Goal: Transaction & Acquisition: Subscribe to service/newsletter

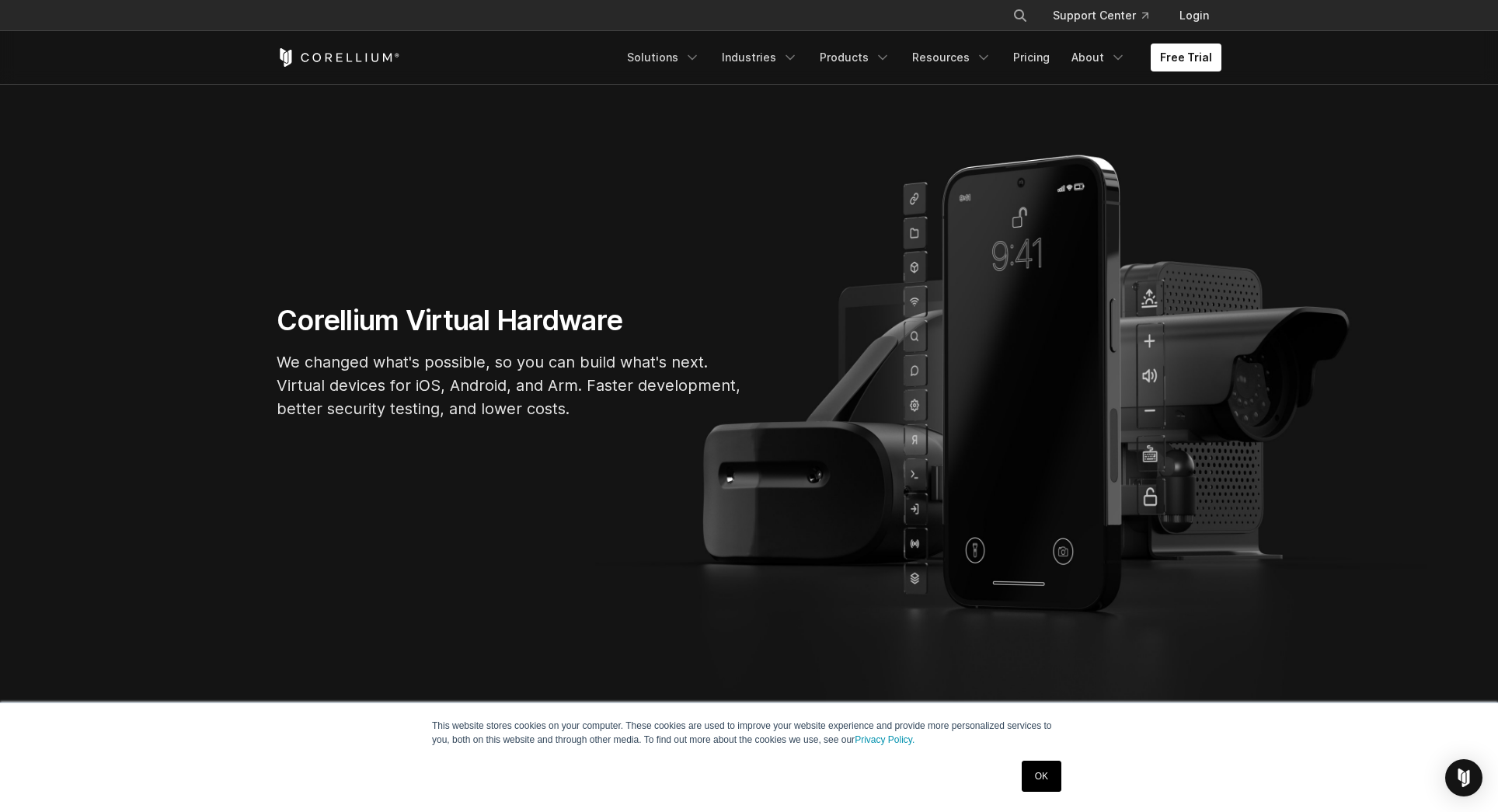
scroll to position [118, 0]
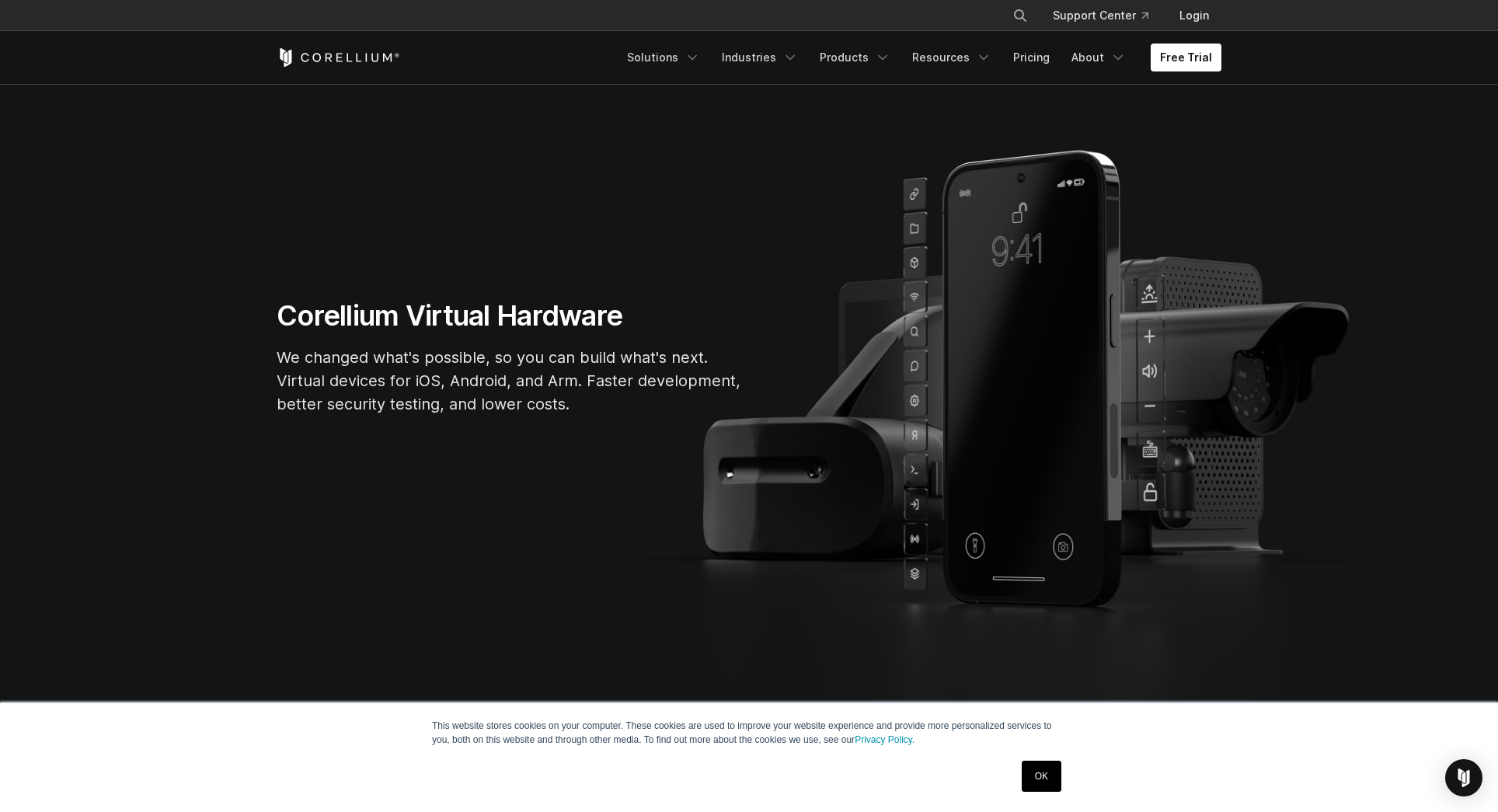
click at [1050, 778] on link "OK" at bounding box center [1041, 776] width 40 height 31
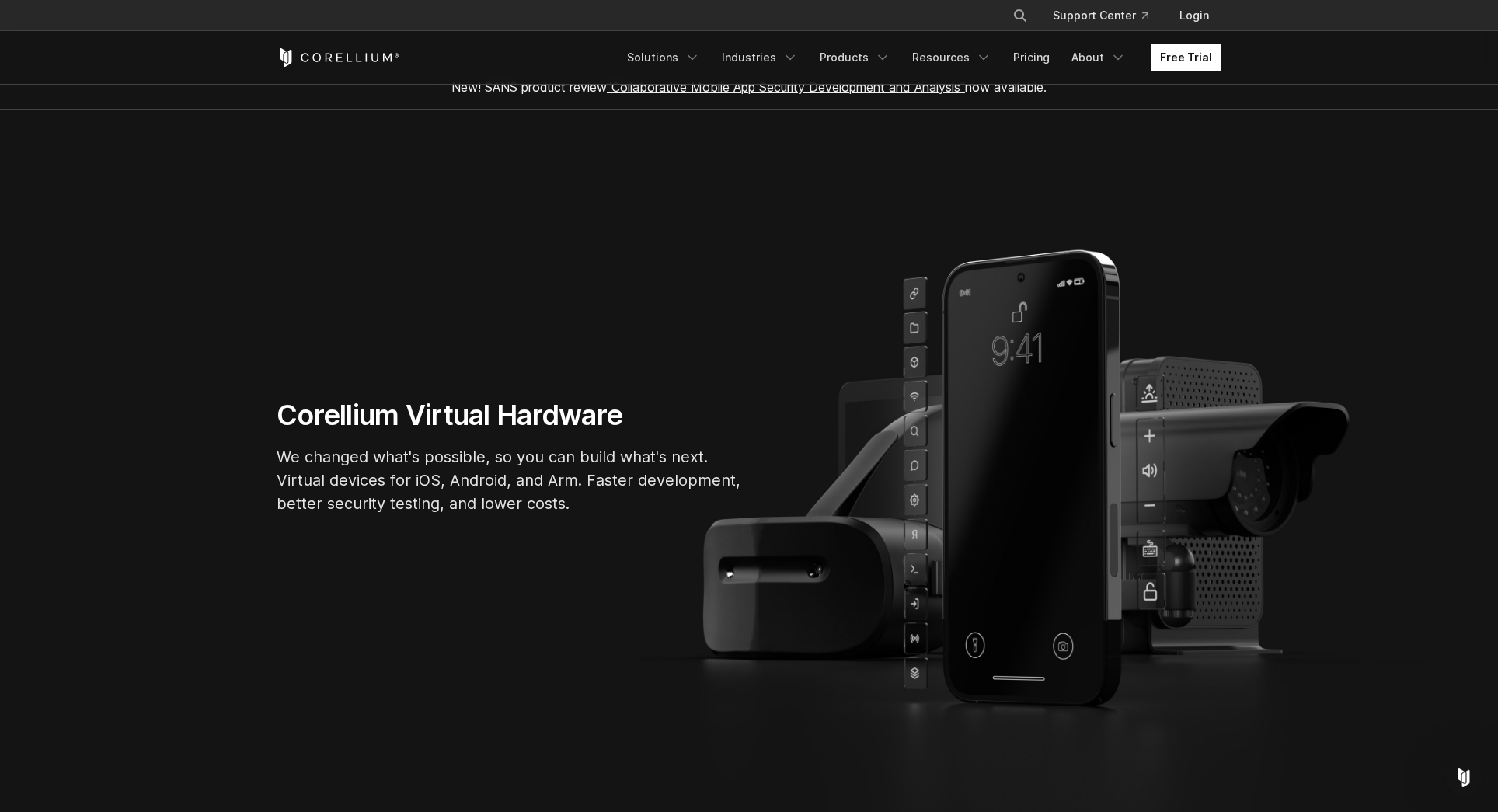
scroll to position [21, 0]
click at [1051, 55] on link "Pricing" at bounding box center [1031, 57] width 55 height 28
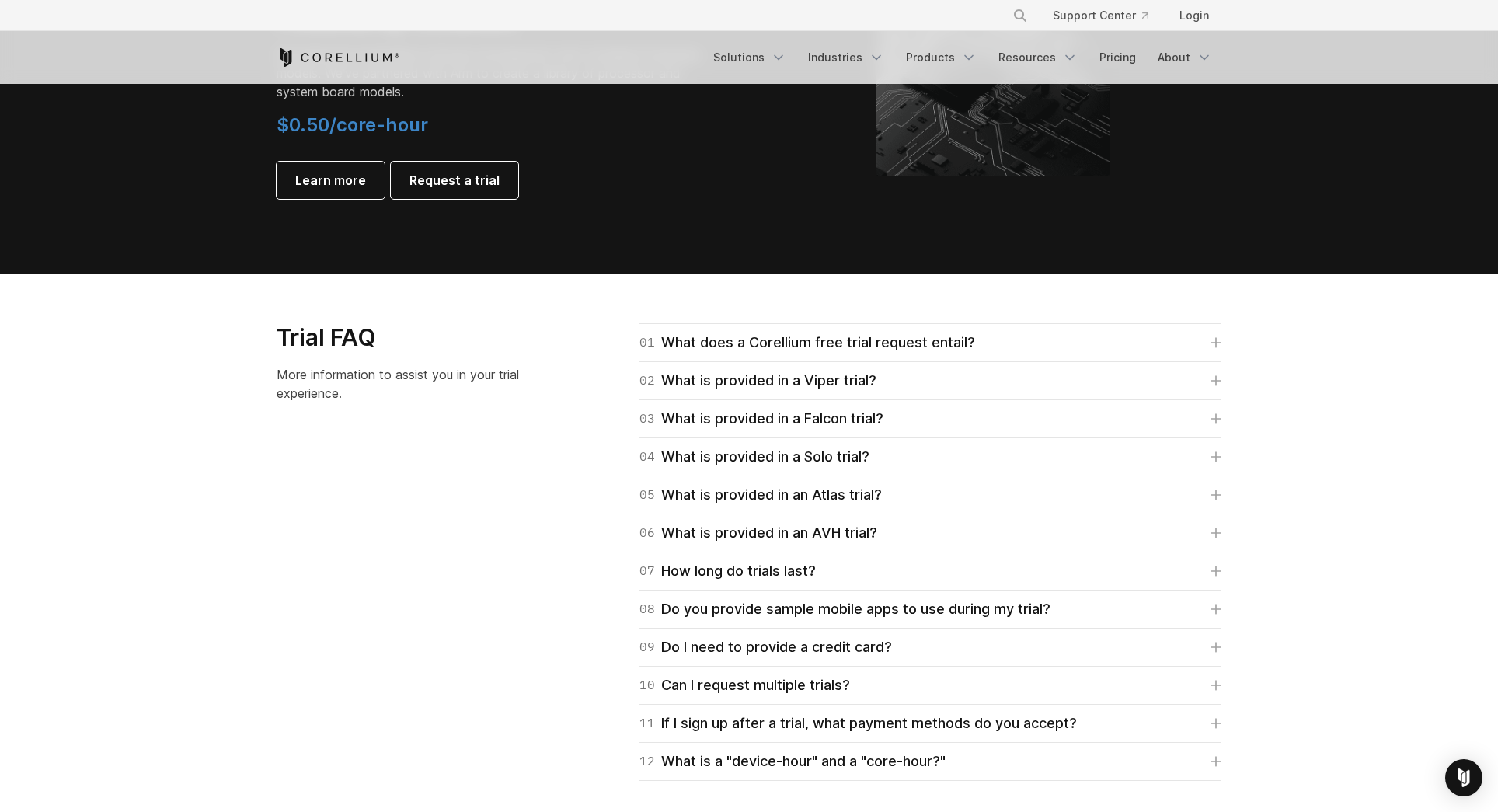
scroll to position [2129, 0]
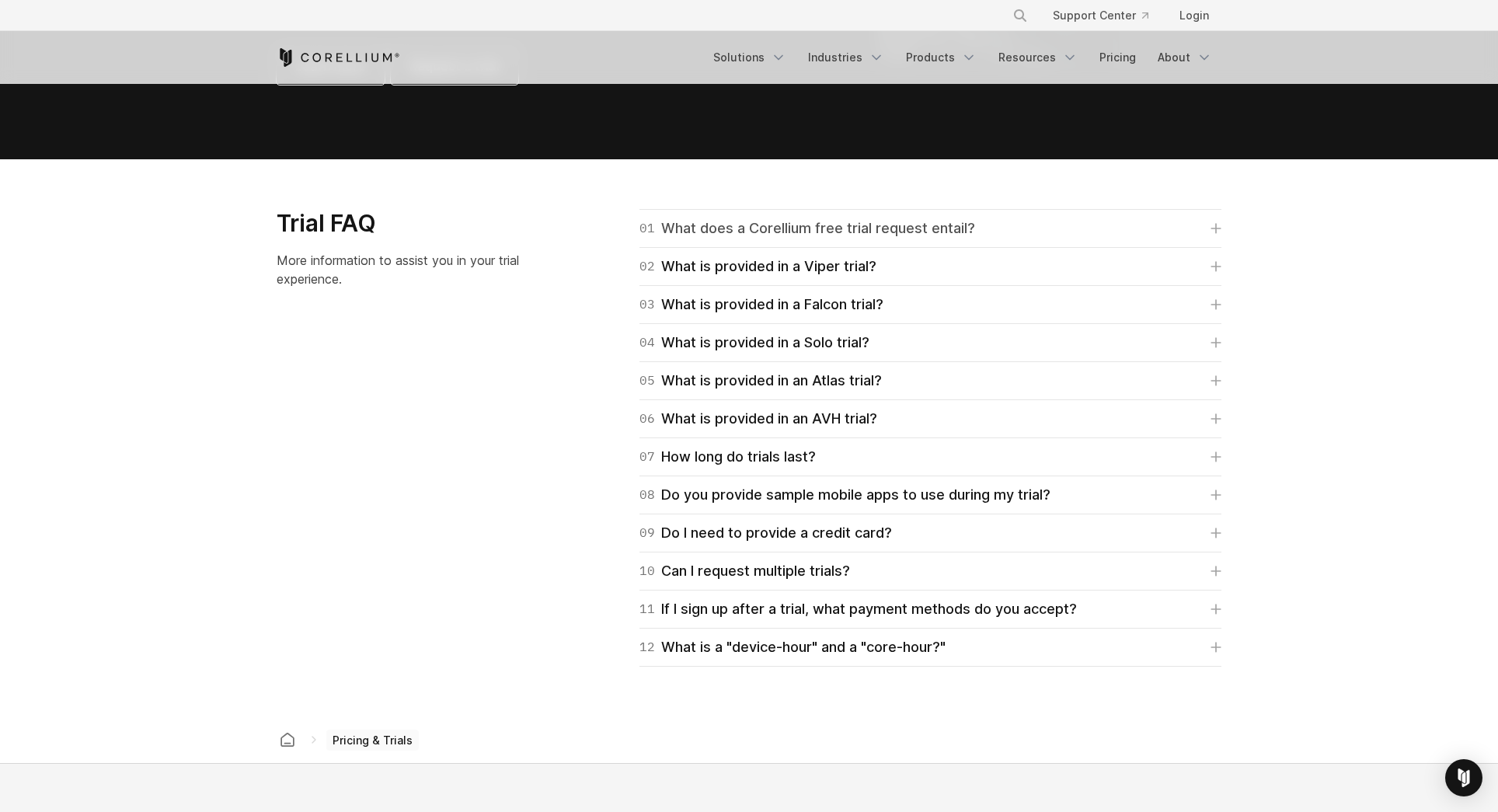
click at [1211, 223] on icon at bounding box center [1216, 228] width 11 height 11
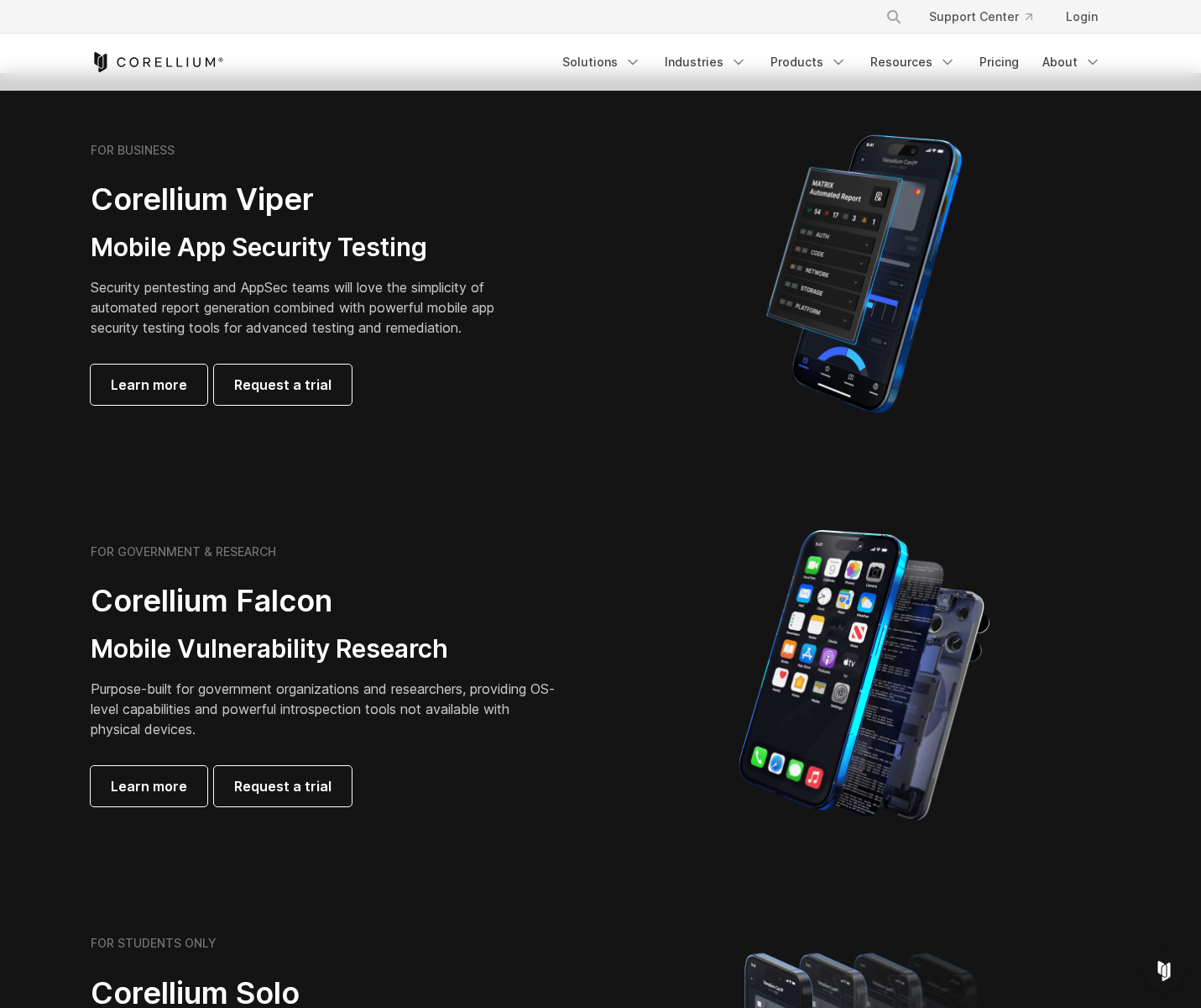
scroll to position [361, 0]
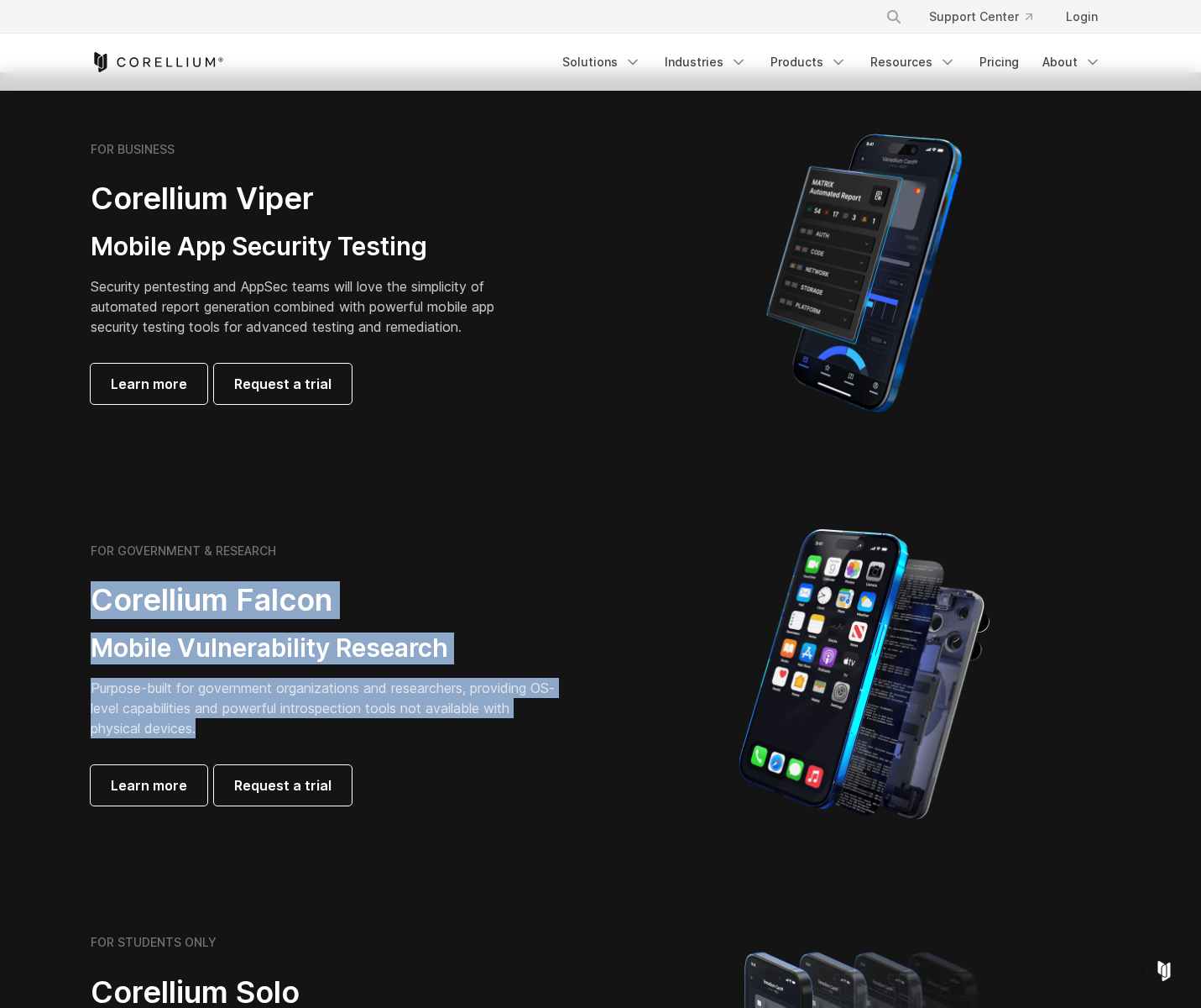
drag, startPoint x: 204, startPoint y: 734, endPoint x: 86, endPoint y: 606, distance: 174.1
click at [86, 606] on div "FOR GOVERNMENT & RESEARCH Corellium Falcon Mobile Vulnerability Research Purpos…" at bounding box center [337, 674] width 527 height 262
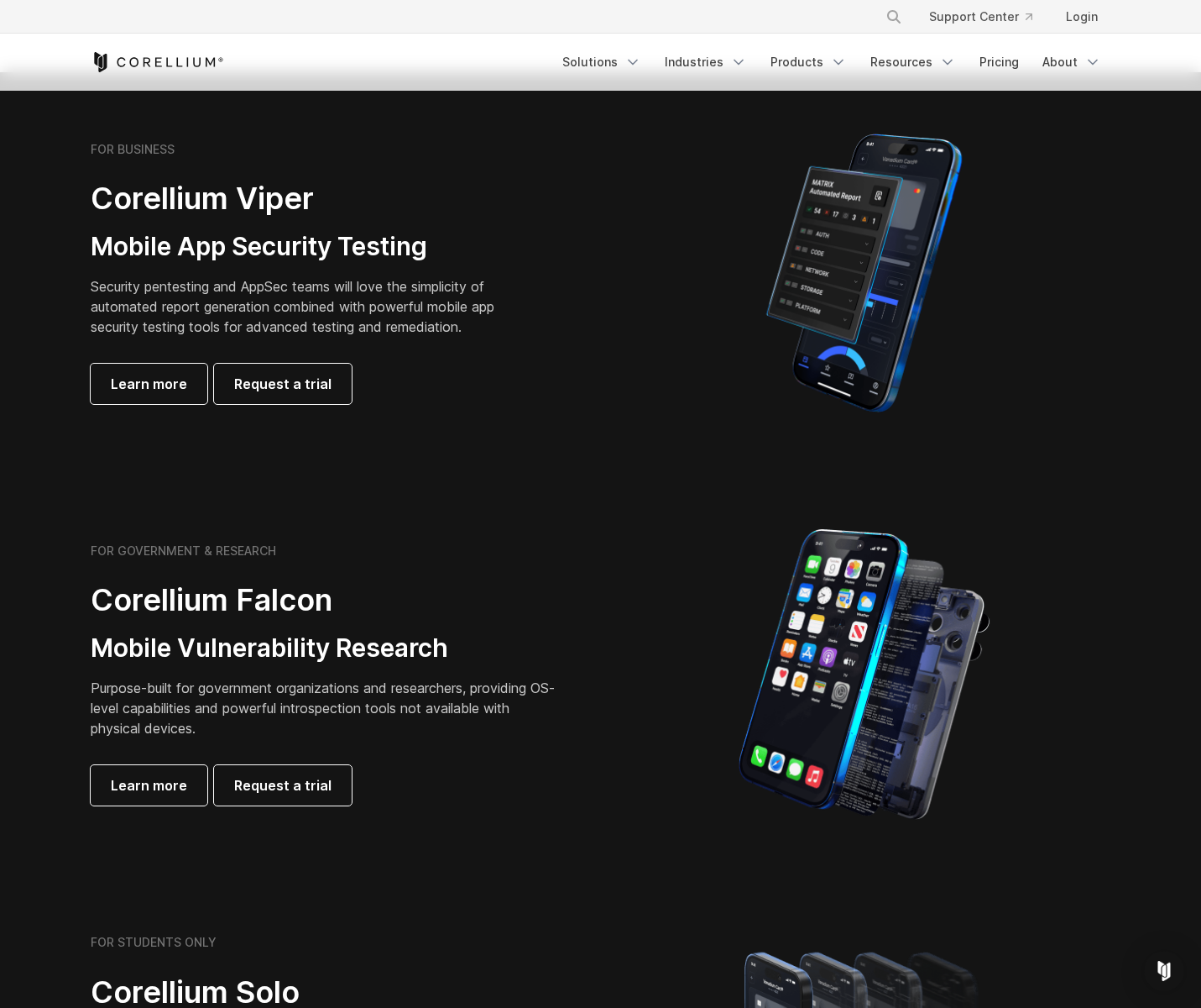
click at [672, 633] on div at bounding box center [864, 674] width 494 height 294
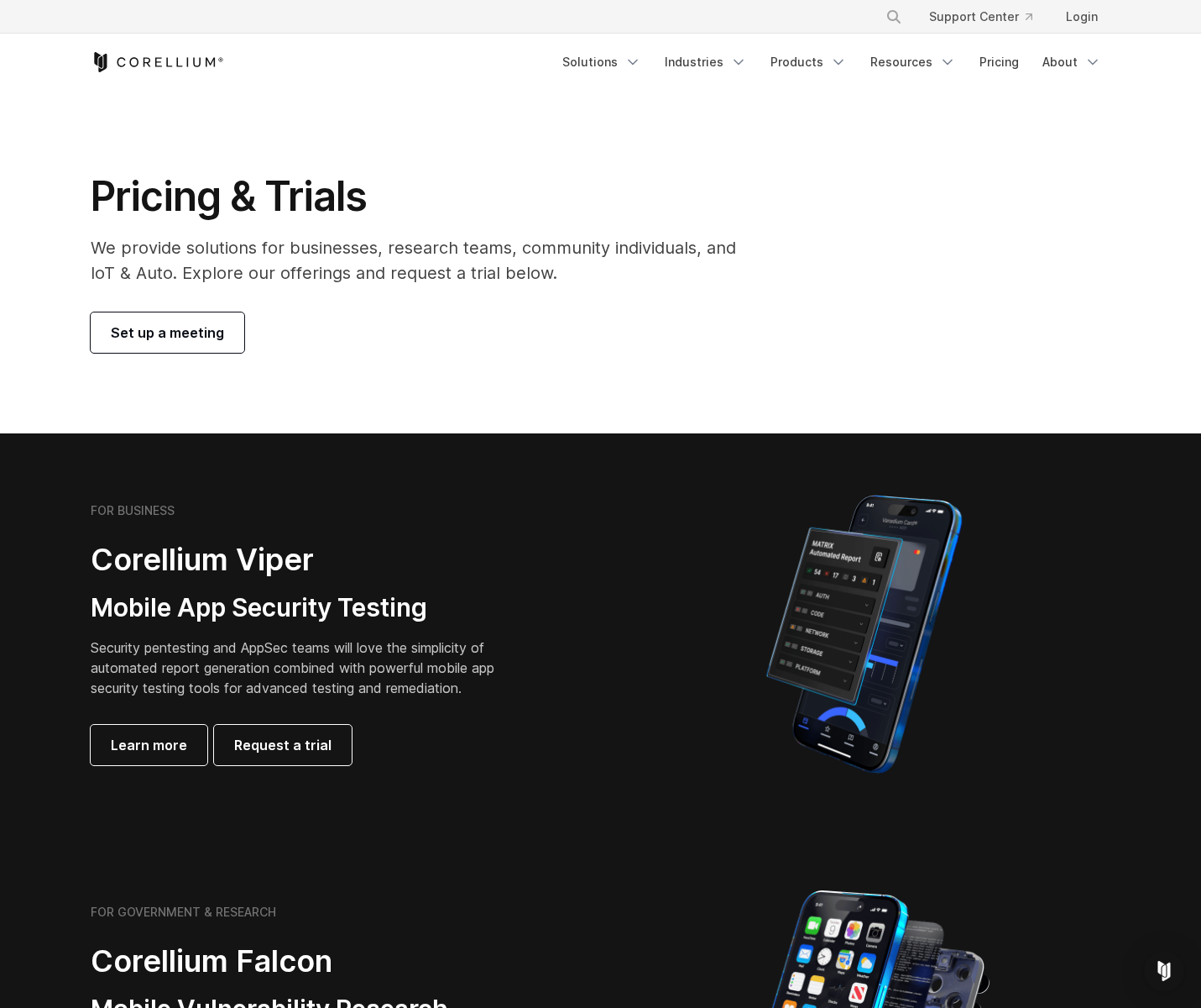
scroll to position [0, 0]
click at [173, 51] on div "Free Trial Solutions" at bounding box center [601, 62] width 1021 height 57
click at [175, 68] on icon "Corellium Home" at bounding box center [158, 62] width 134 height 20
